Goal: Information Seeking & Learning: Learn about a topic

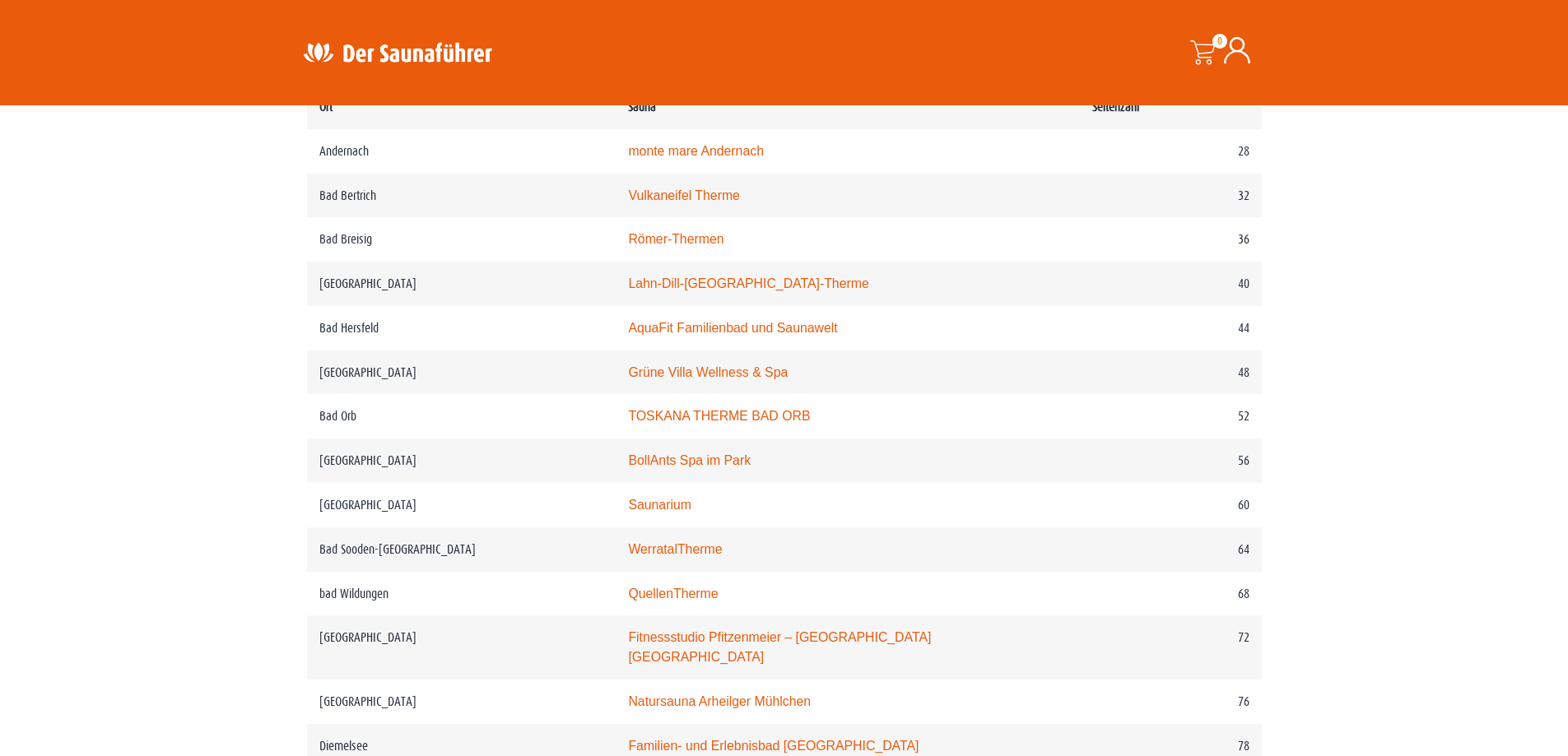
scroll to position [988, 0]
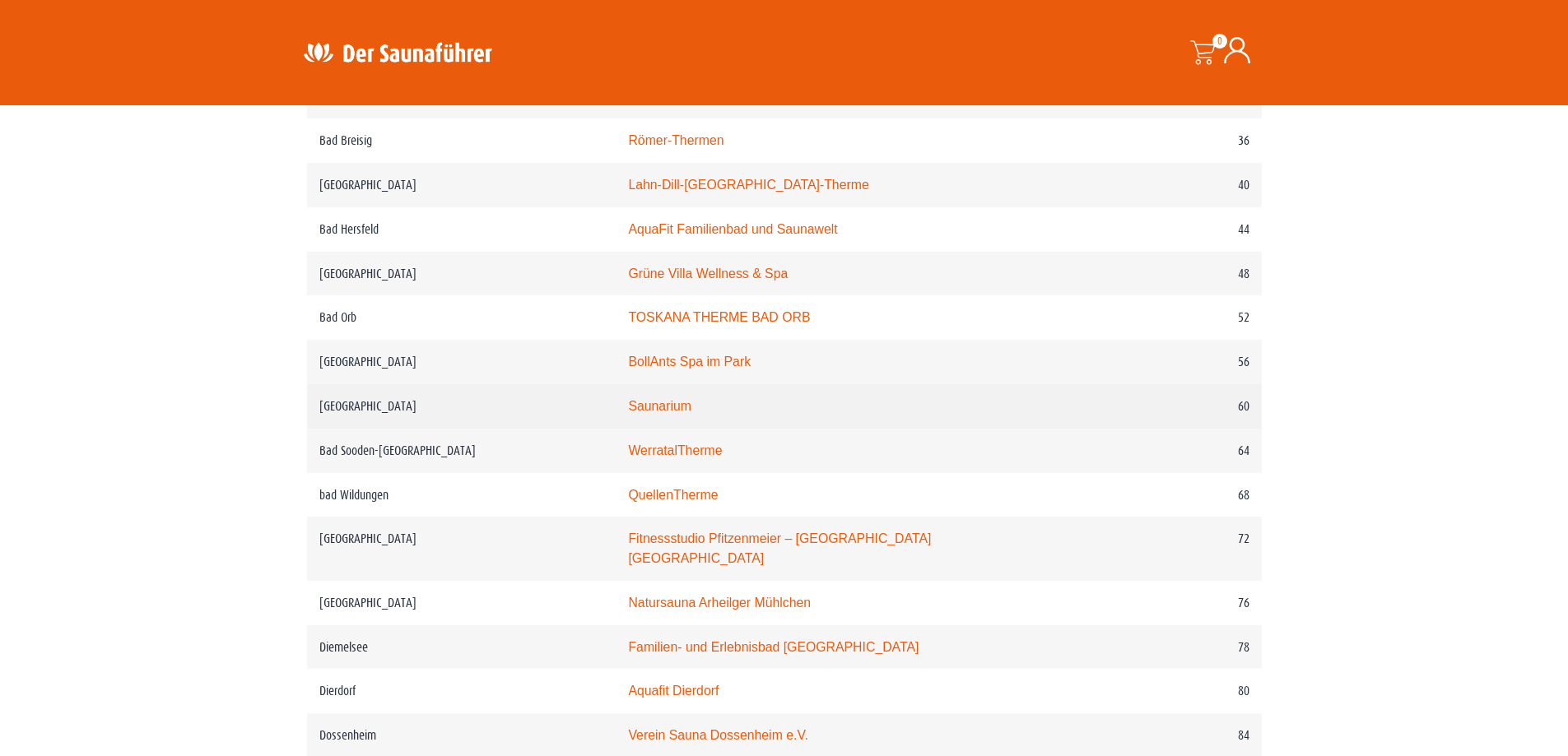
click at [680, 413] on link "Saunarium" at bounding box center [659, 406] width 63 height 14
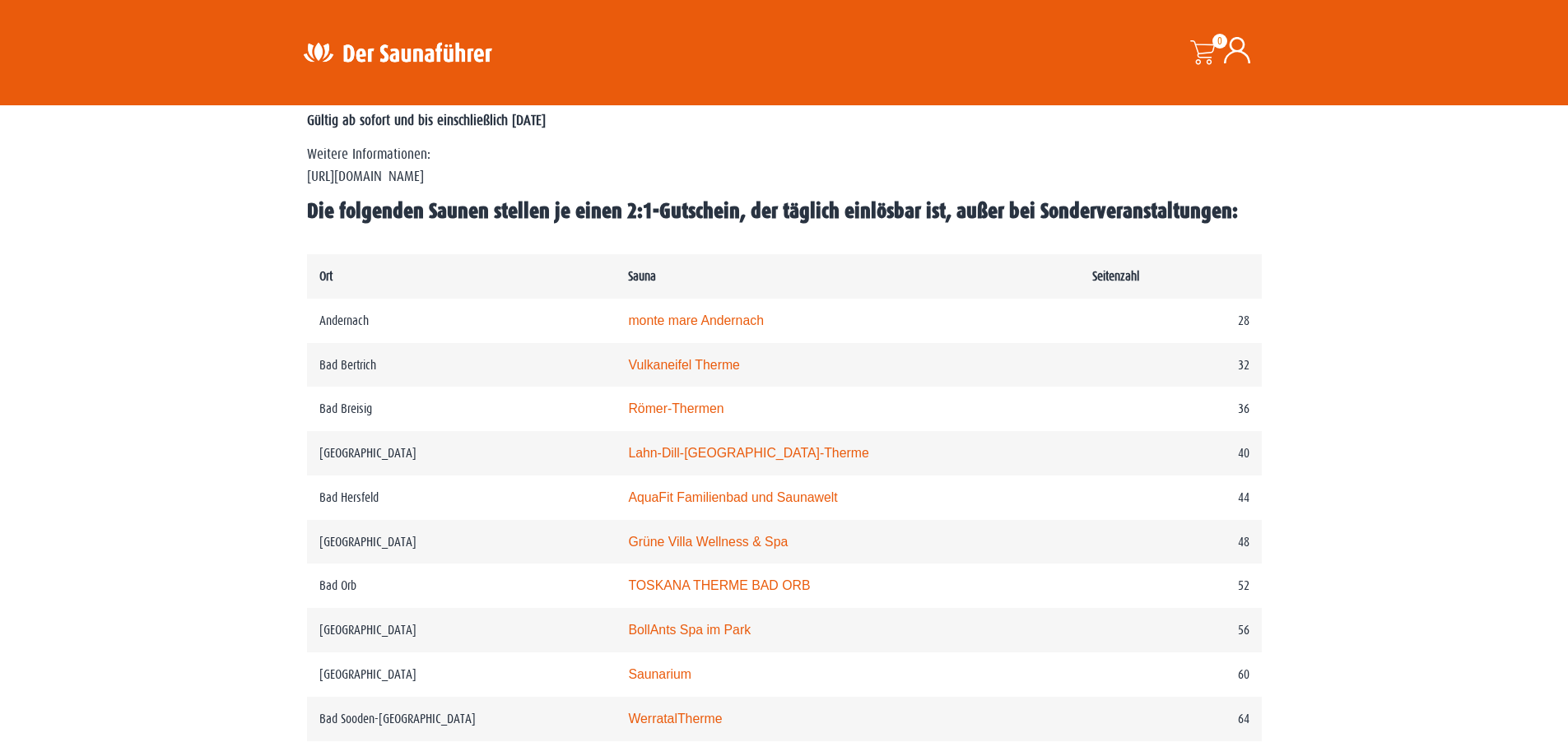
scroll to position [741, 0]
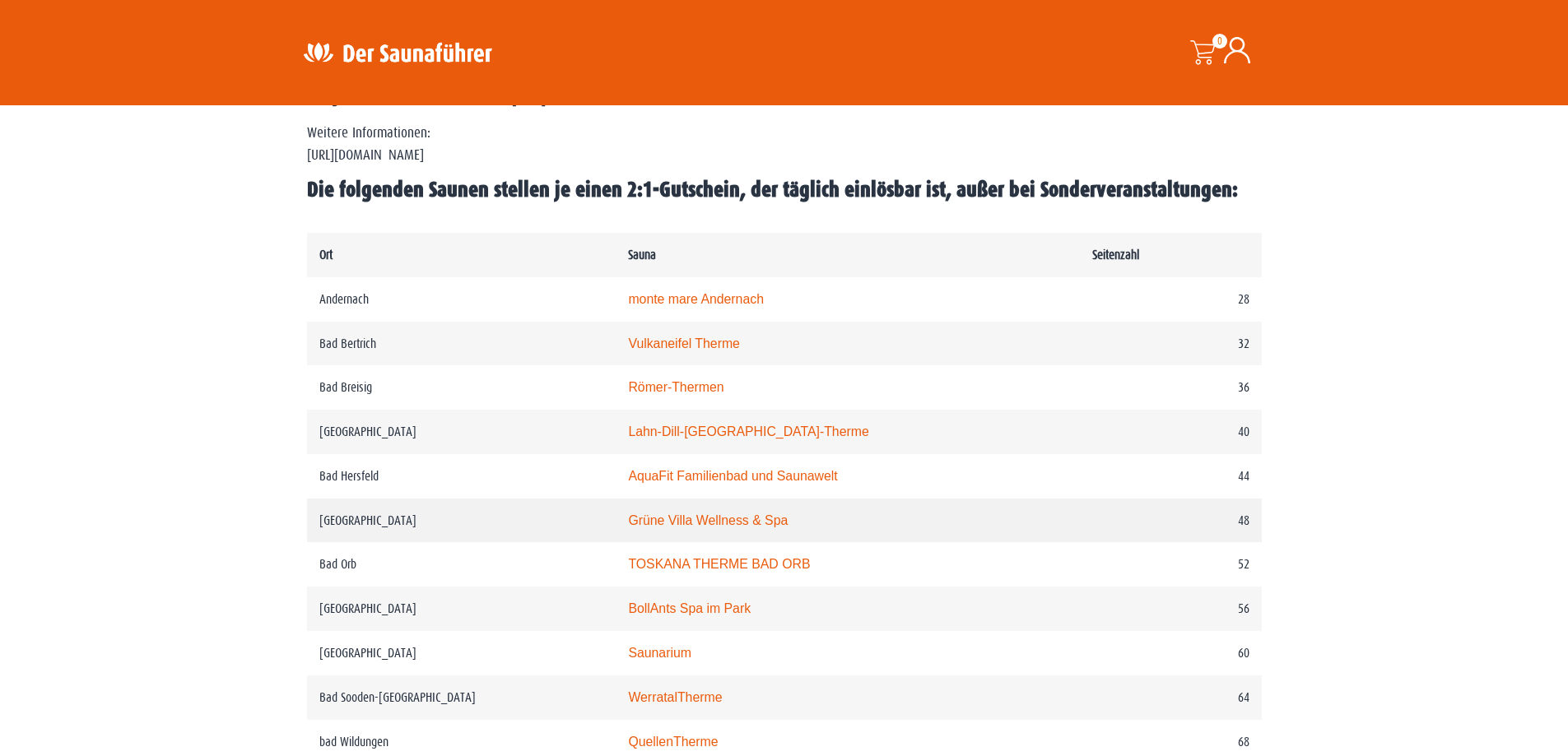
click at [732, 522] on link "Grüne Villa Wellness & Spa" at bounding box center [708, 520] width 160 height 14
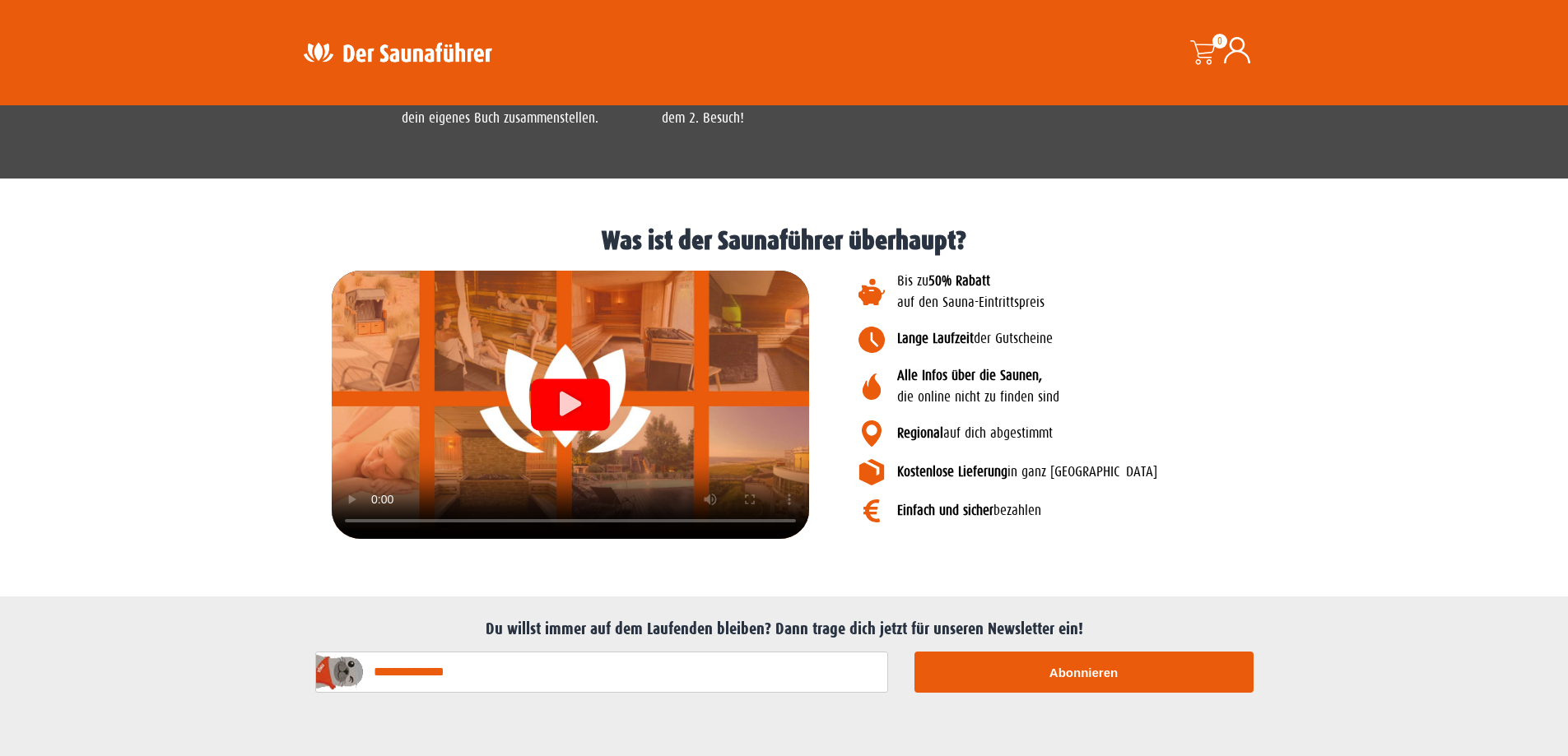
scroll to position [1398, 0]
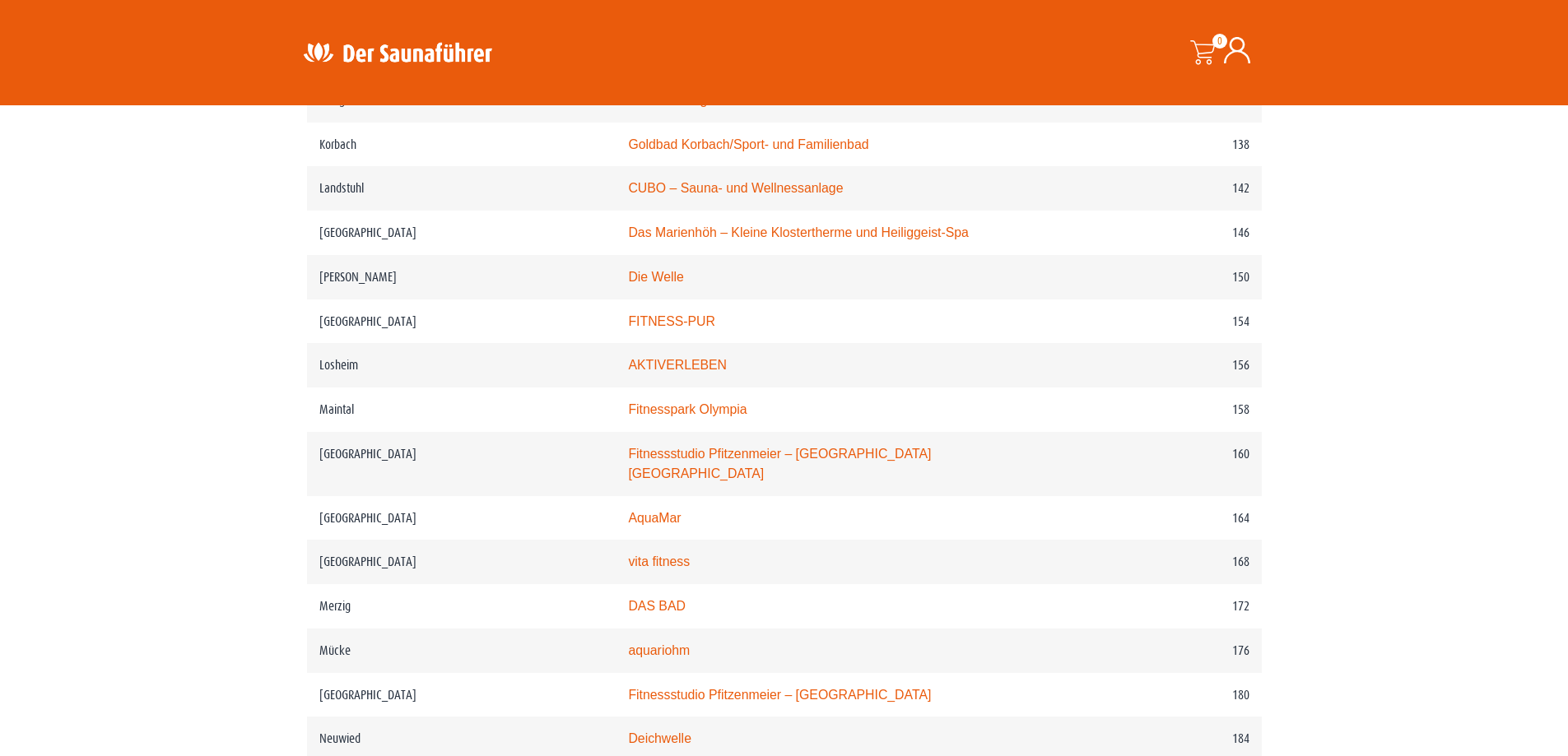
scroll to position [2305, 0]
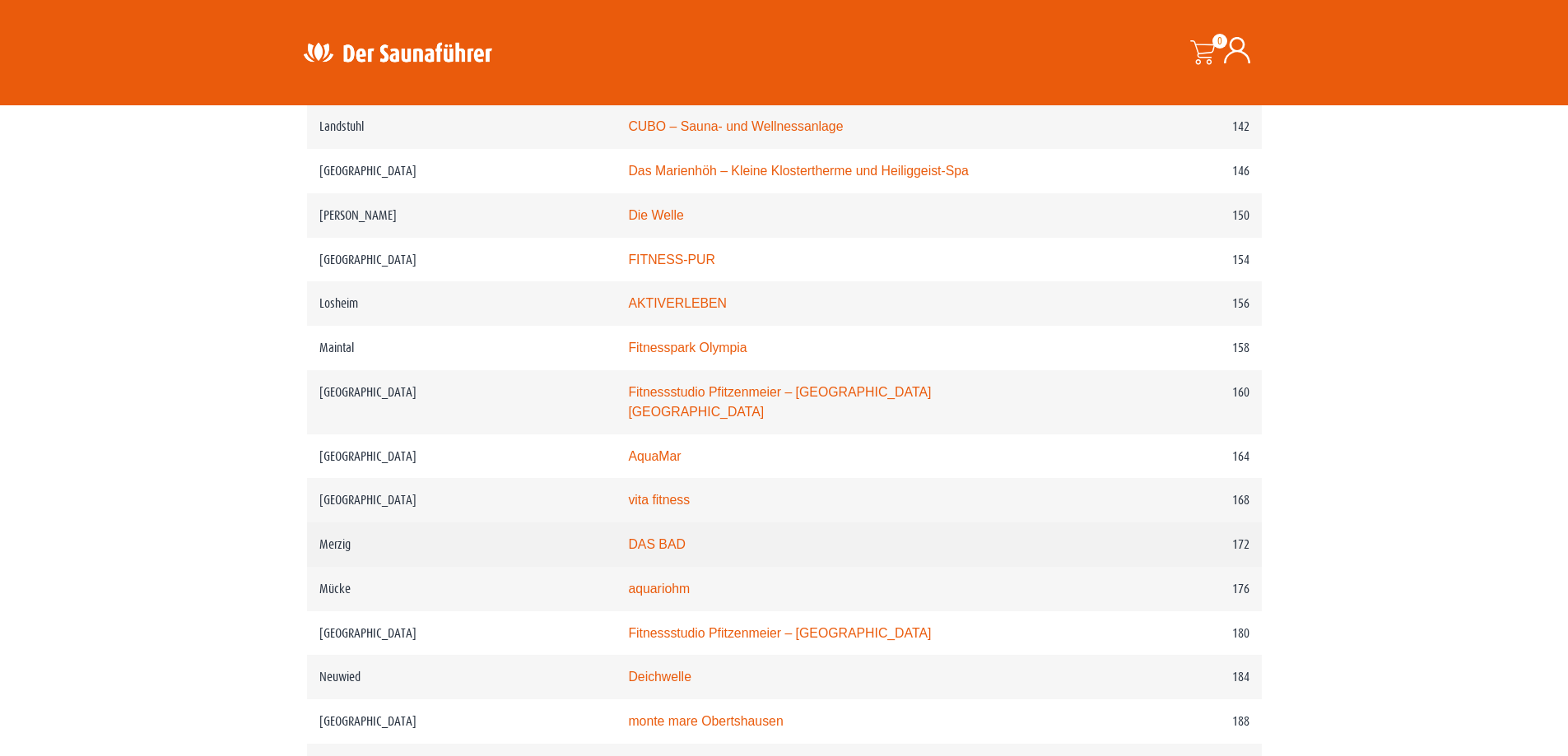
click at [664, 537] on link "DAS BAD" at bounding box center [657, 544] width 58 height 14
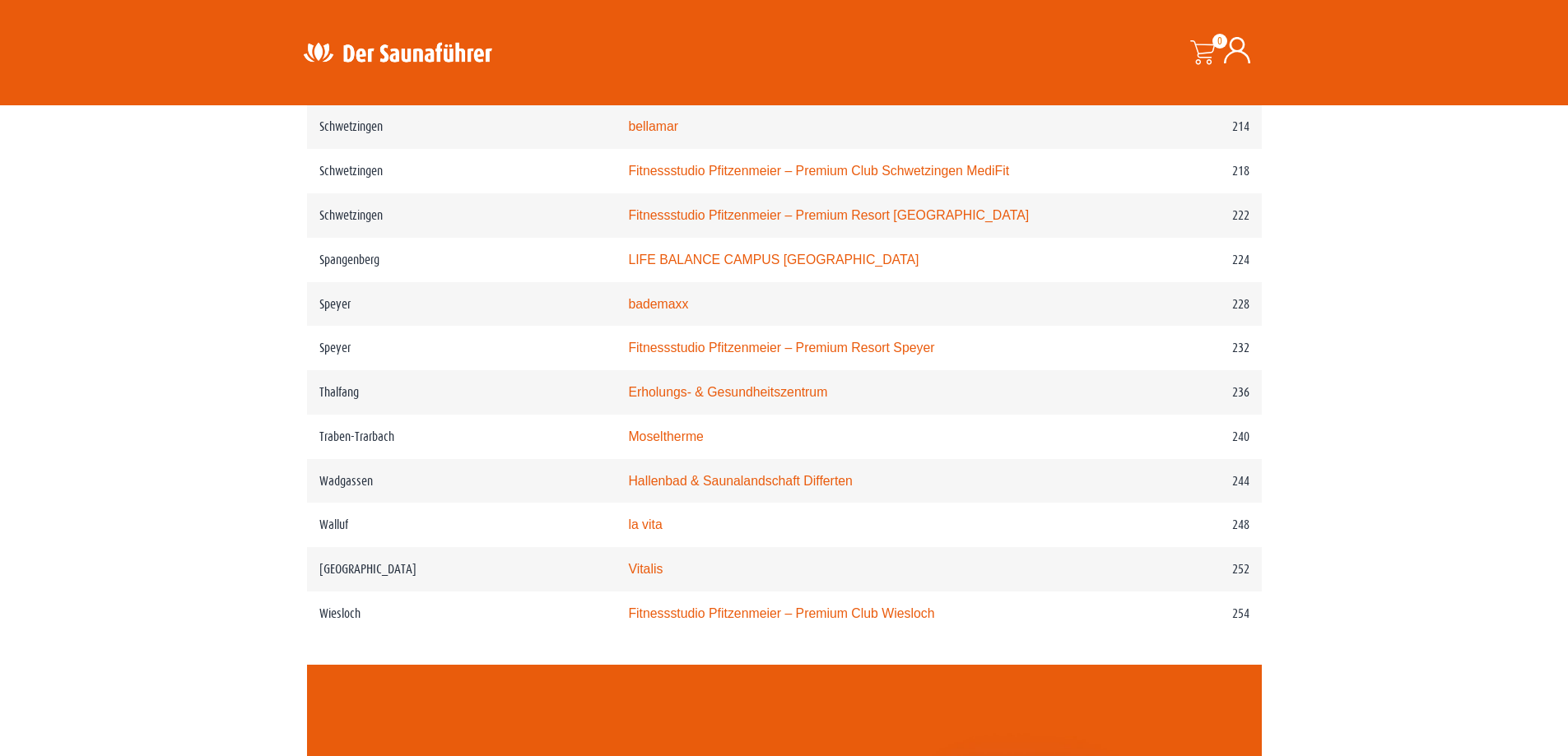
scroll to position [3209, 0]
click at [800, 487] on link "Hallenbad & Saunalandschaft Differten" at bounding box center [740, 480] width 225 height 14
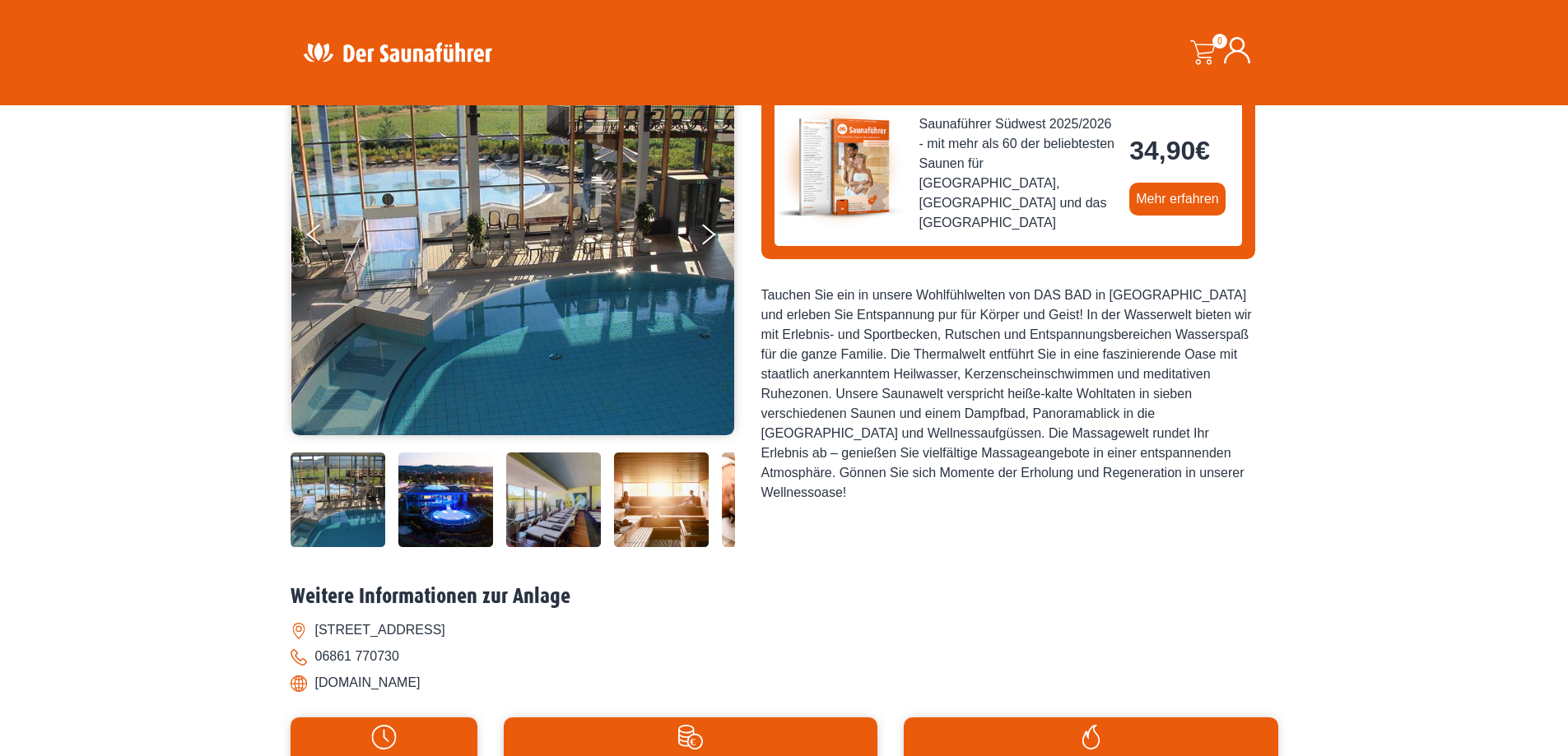
scroll to position [247, 0]
